Goal: Transaction & Acquisition: Obtain resource

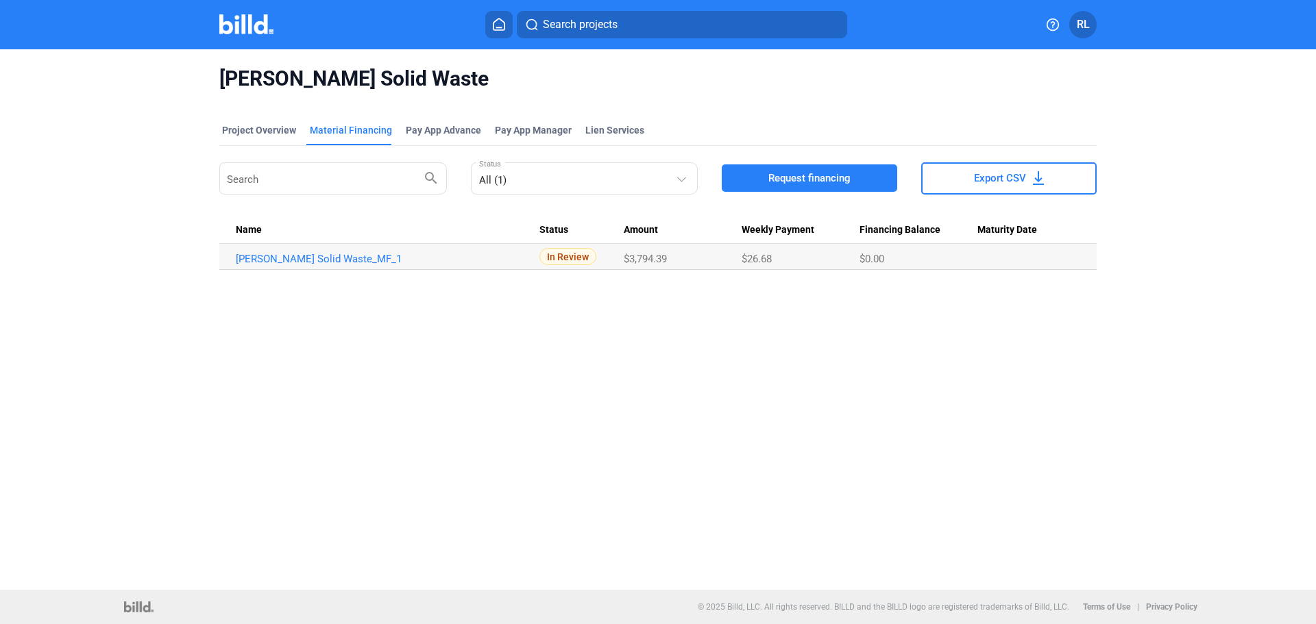
click at [816, 180] on span "Request financing" at bounding box center [809, 178] width 82 height 14
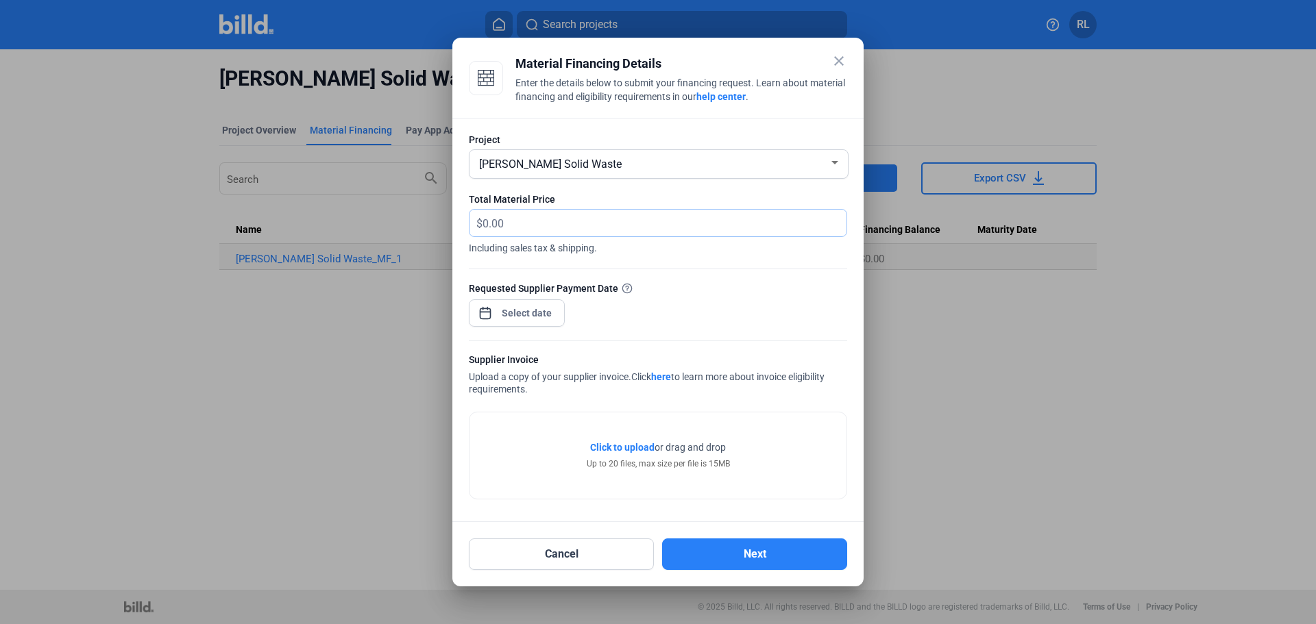
click at [571, 223] on input "text" at bounding box center [665, 223] width 364 height 27
type input "18,835.54"
click at [488, 312] on span "Open calendar" at bounding box center [485, 306] width 33 height 33
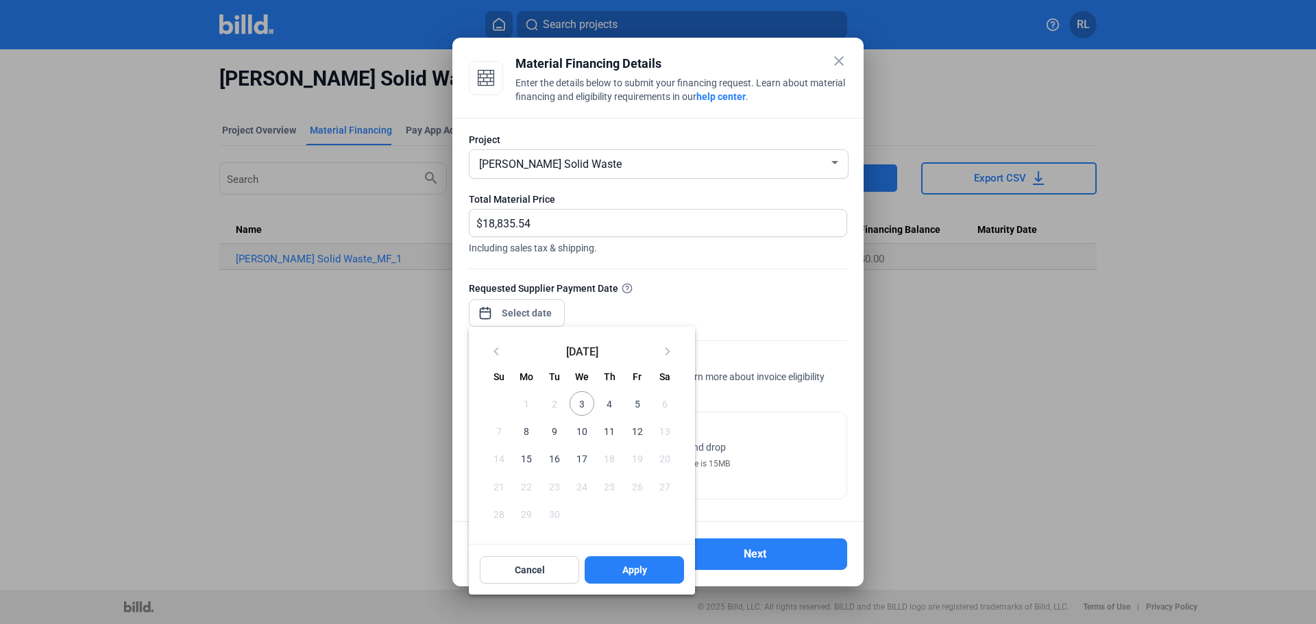
click at [584, 404] on span "3" at bounding box center [582, 403] width 25 height 25
click at [633, 565] on button "Apply" at bounding box center [634, 570] width 99 height 27
type input "[DATE]"
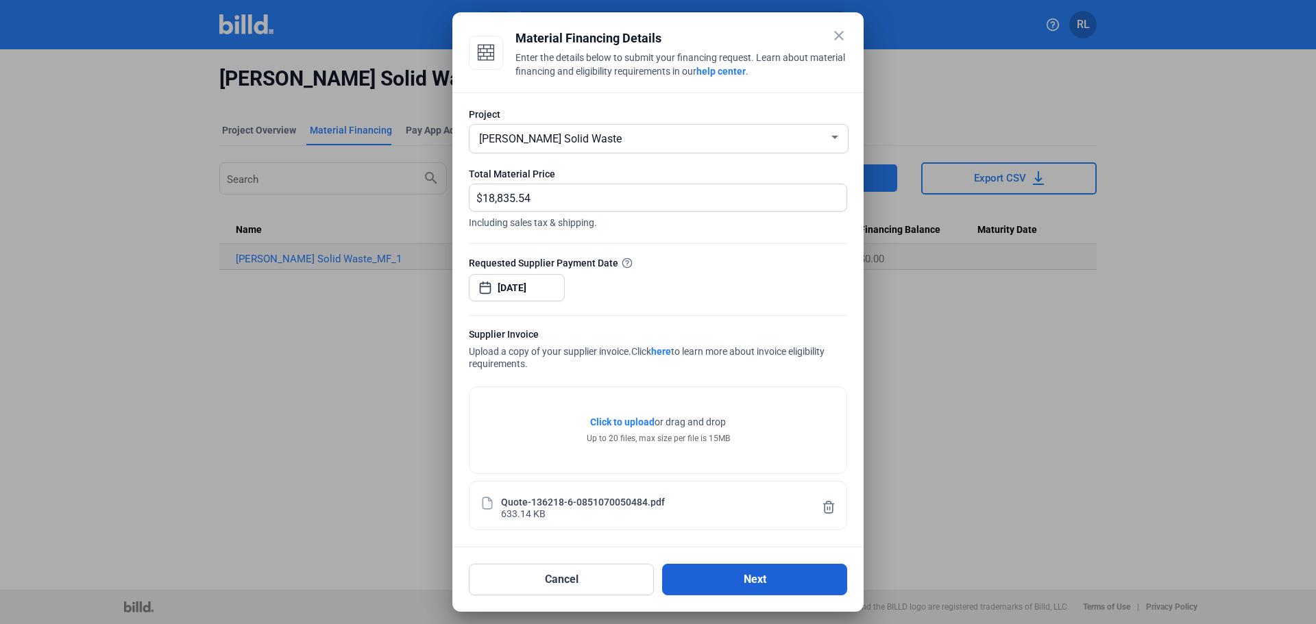
click at [726, 582] on button "Next" at bounding box center [754, 580] width 185 height 32
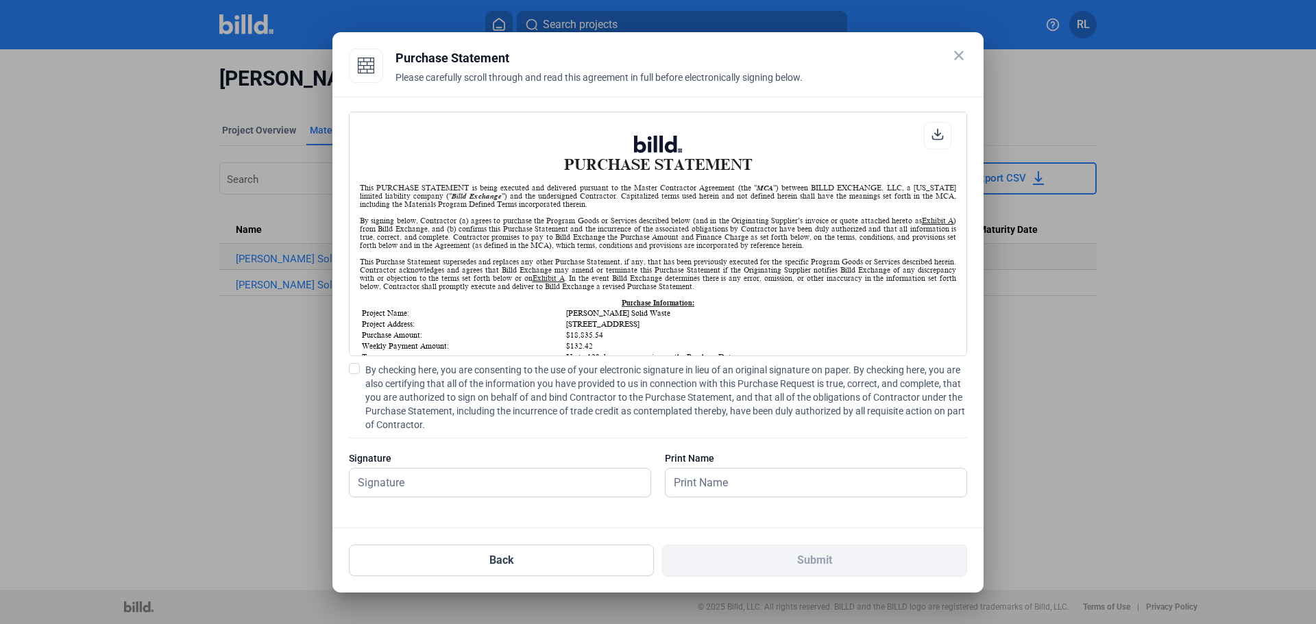
scroll to position [1, 0]
drag, startPoint x: 353, startPoint y: 365, endPoint x: 358, endPoint y: 392, distance: 28.0
click at [354, 366] on span at bounding box center [354, 368] width 11 height 11
click at [0, 0] on input "By checking here, you are consenting to the use of your electronic signature in…" at bounding box center [0, 0] width 0 height 0
click at [405, 477] on input "text" at bounding box center [493, 483] width 286 height 28
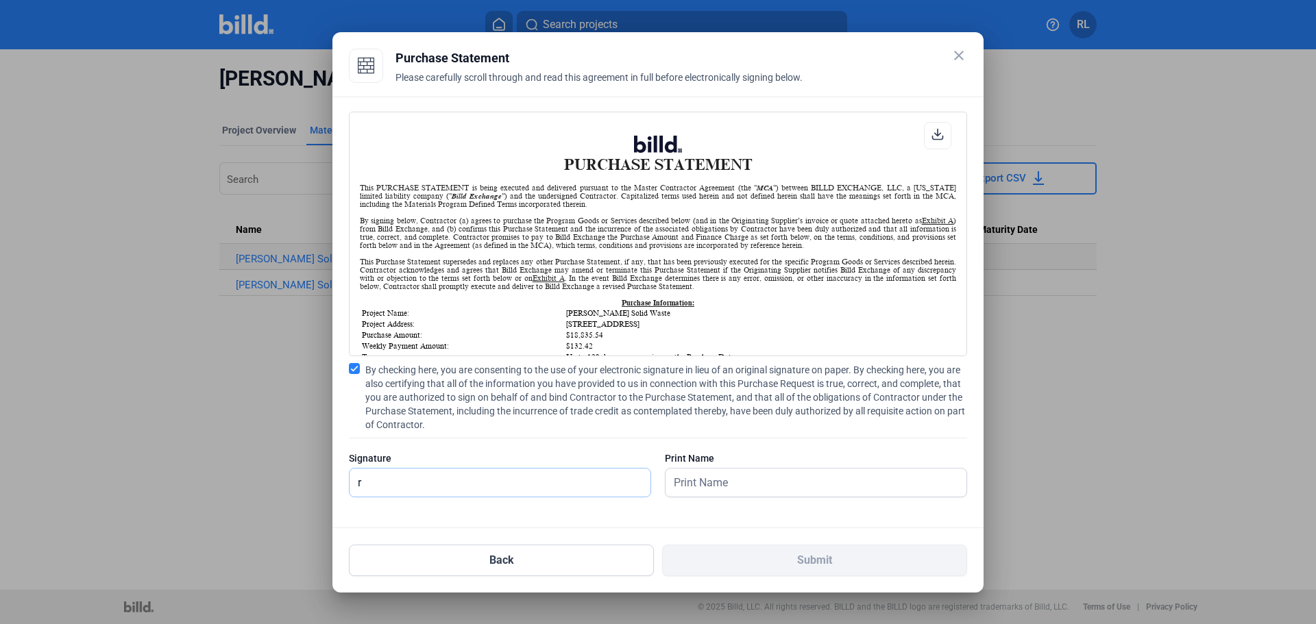
type input "[PERSON_NAME]"
click at [766, 479] on input "text" at bounding box center [816, 483] width 301 height 28
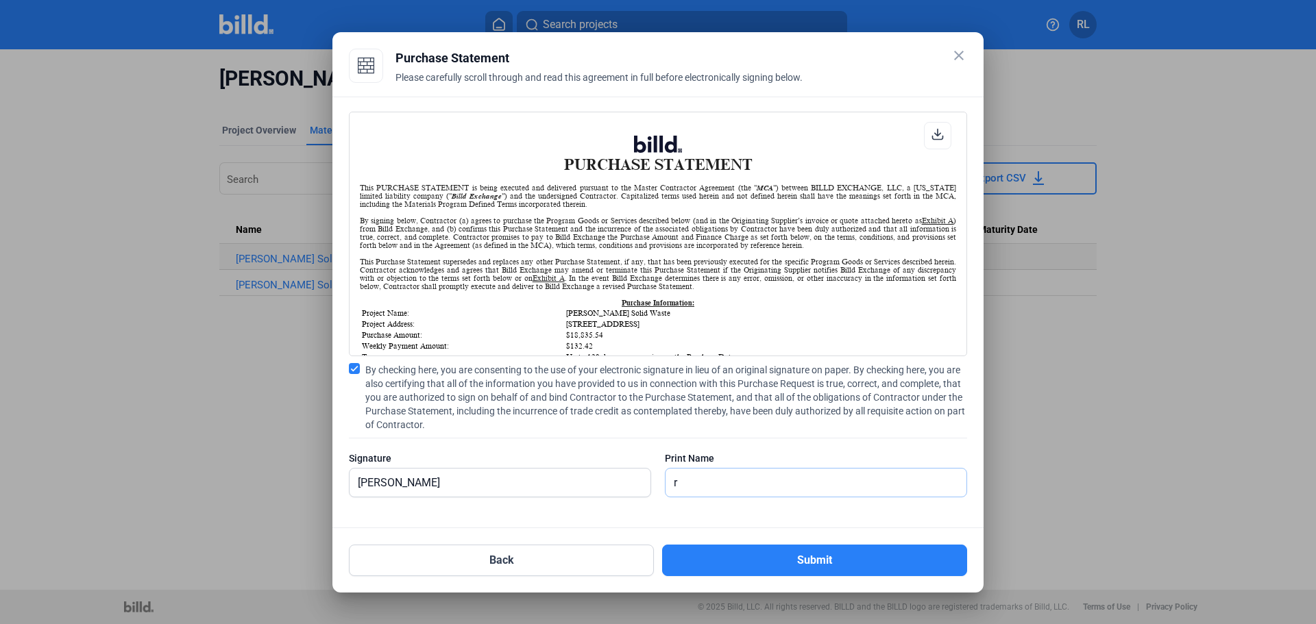
type input "[PERSON_NAME]"
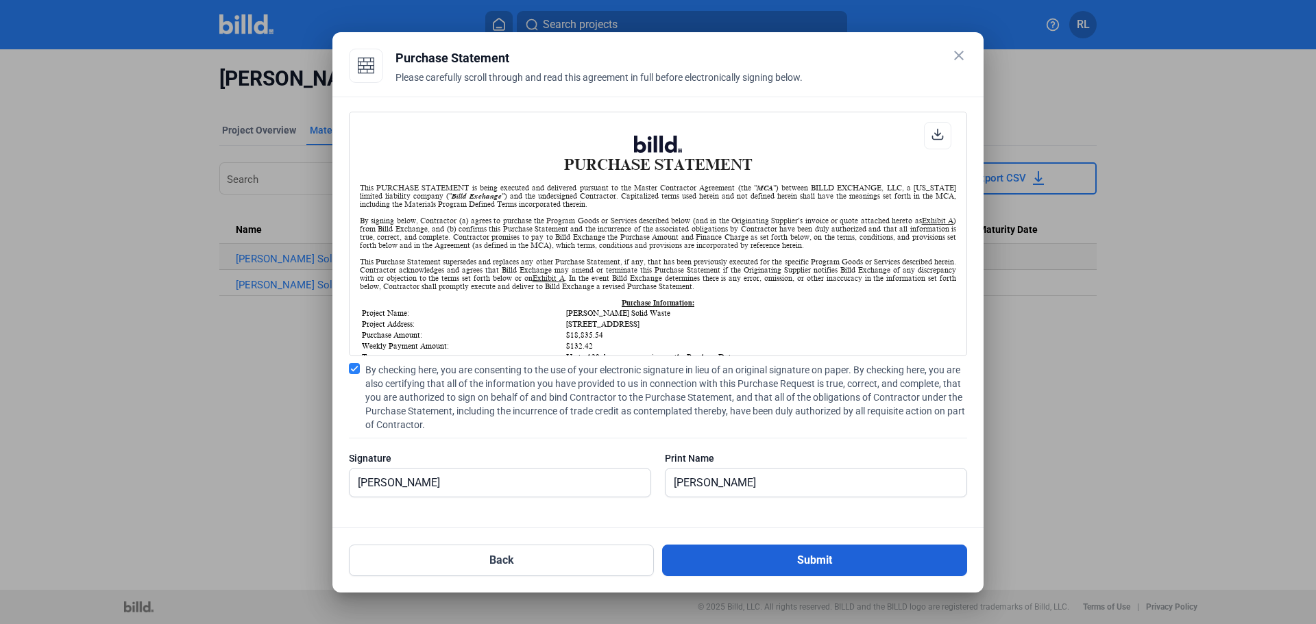
click at [759, 551] on button "Submit" at bounding box center [814, 561] width 305 height 32
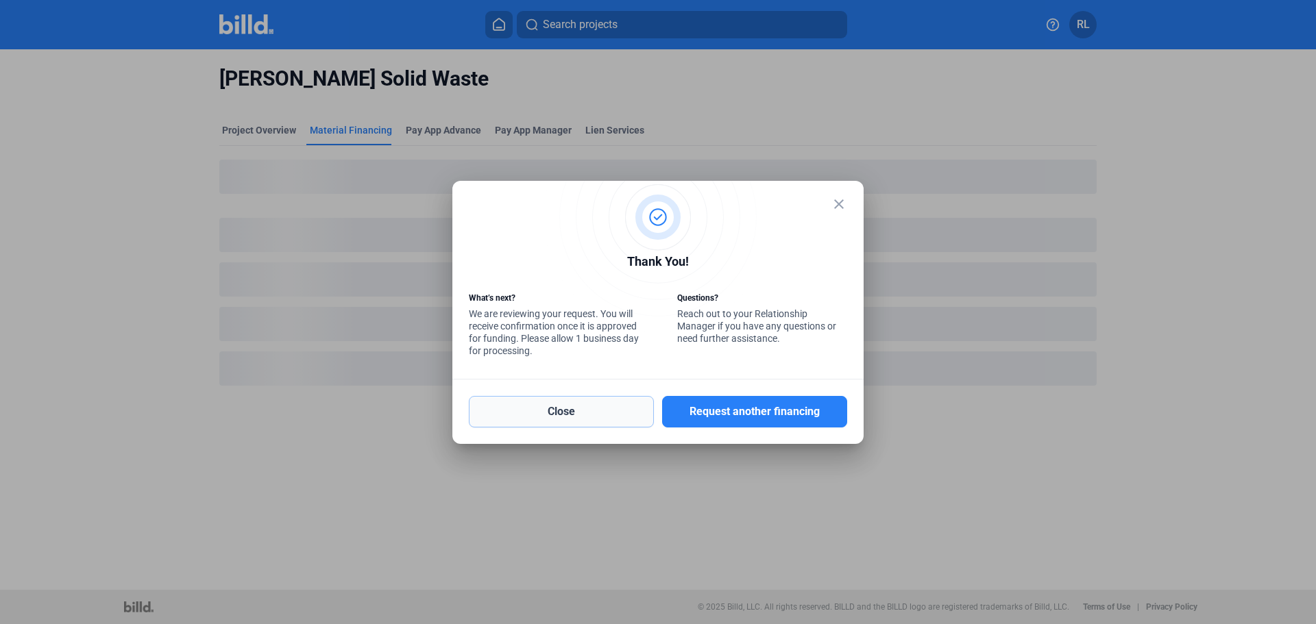
click at [589, 409] on button "Close" at bounding box center [561, 412] width 185 height 32
